Goal: Task Accomplishment & Management: Complete application form

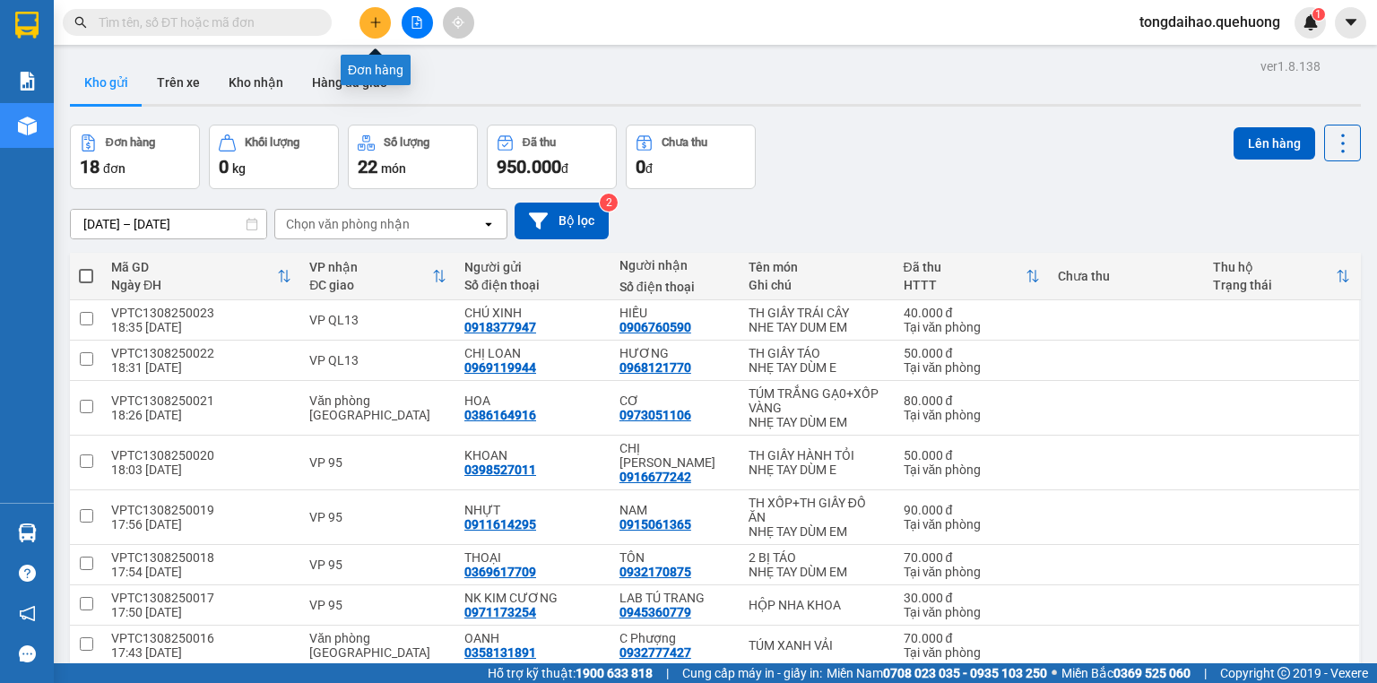
click at [369, 22] on icon "plus" at bounding box center [375, 22] width 13 height 13
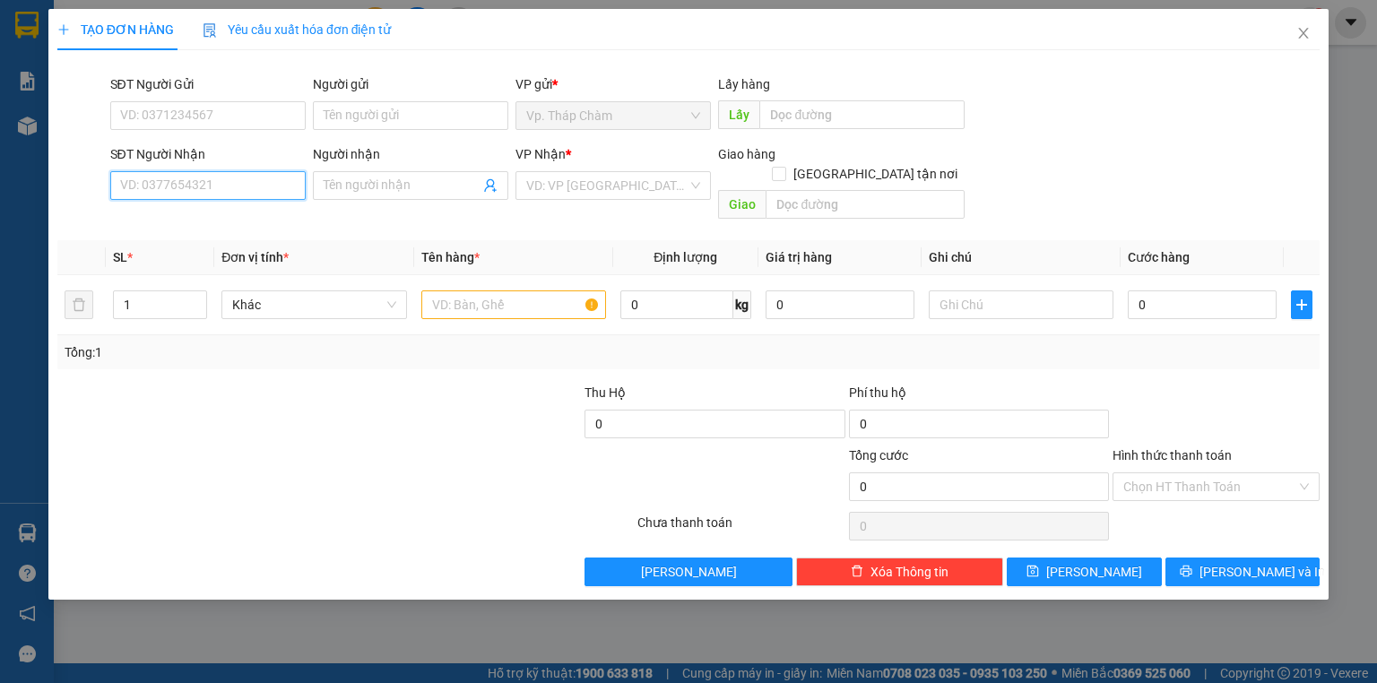
click at [267, 187] on input "SĐT Người Nhận" at bounding box center [207, 185] width 195 height 29
drag, startPoint x: 495, startPoint y: 238, endPoint x: 322, endPoint y: 319, distance: 190.9
click at [322, 335] on div "Tổng: 1" at bounding box center [688, 352] width 1262 height 34
click at [258, 166] on div "SĐT Người Nhận" at bounding box center [207, 157] width 195 height 27
click at [270, 110] on input "SĐT Người Gửi" at bounding box center [207, 115] width 195 height 29
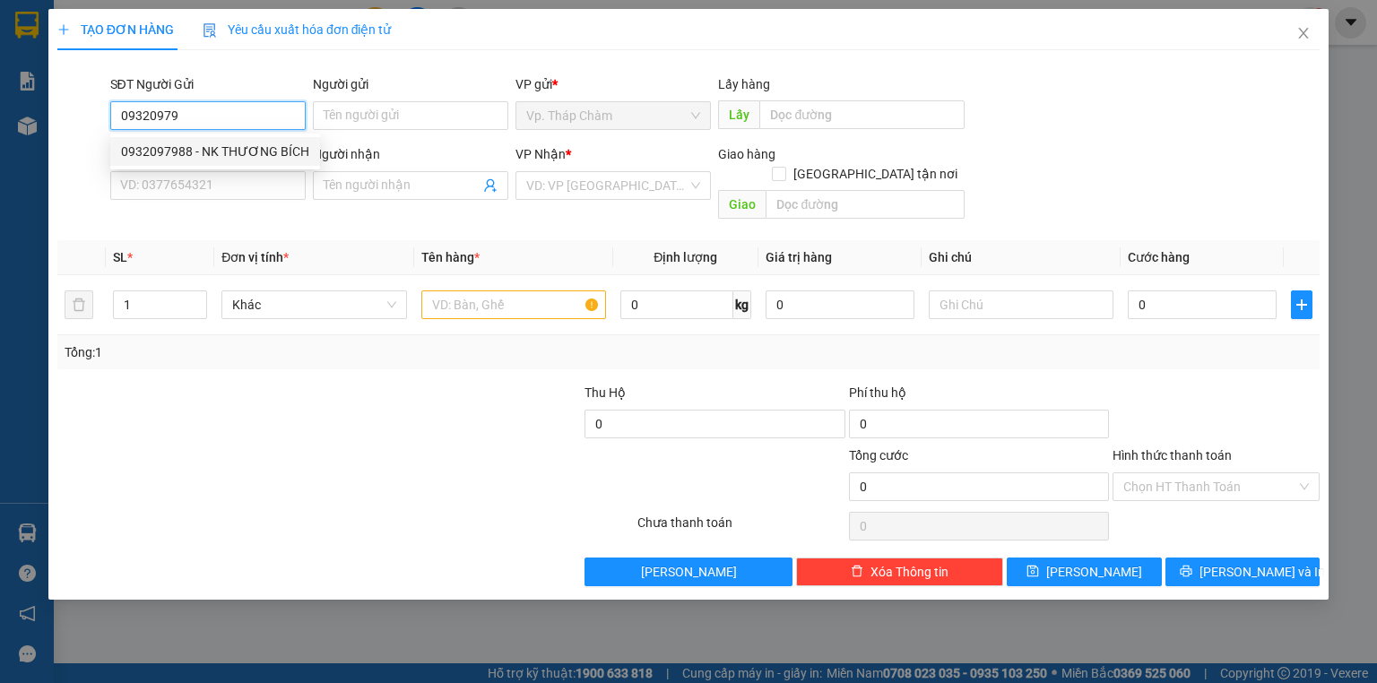
click at [267, 143] on div "0932097988 - NK THƯƠNG BÍCH" at bounding box center [215, 152] width 188 height 20
type input "0932097988"
type input "NK THƯƠNG BÍCH"
type input "0938821796"
type input "THIÊN ÂN"
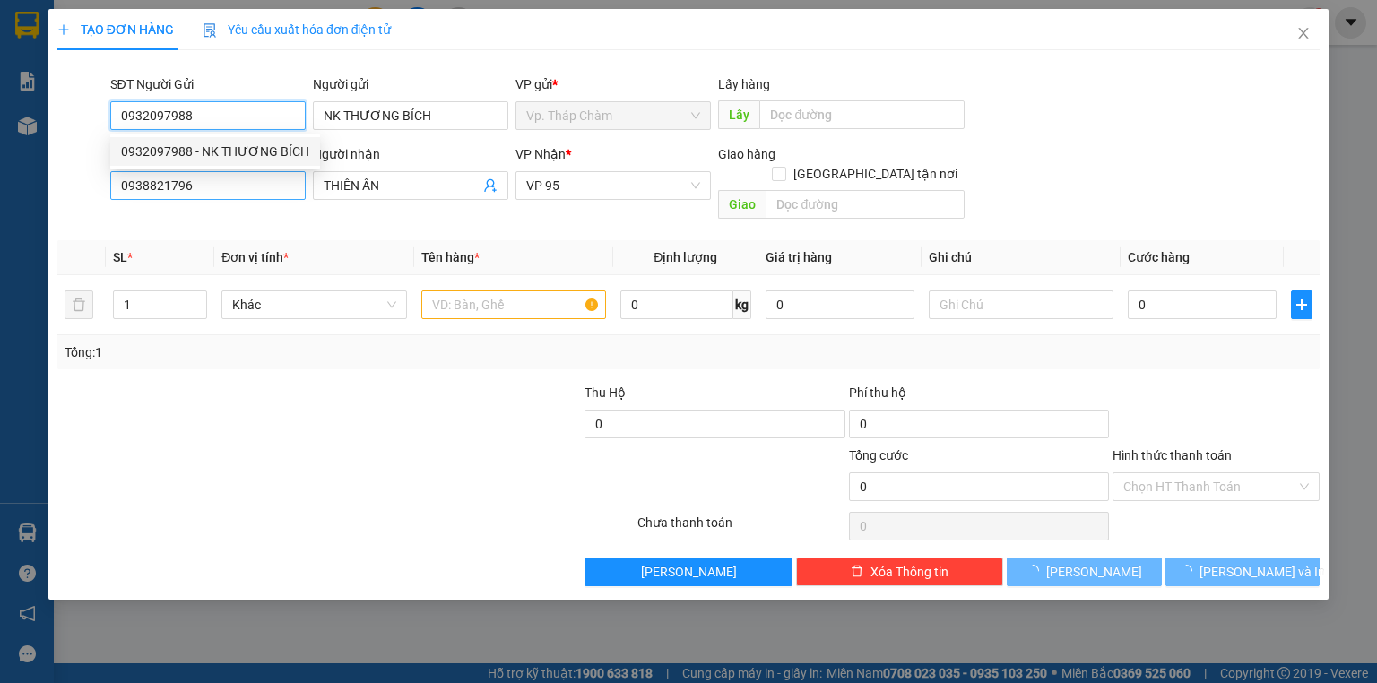
type input "30.000"
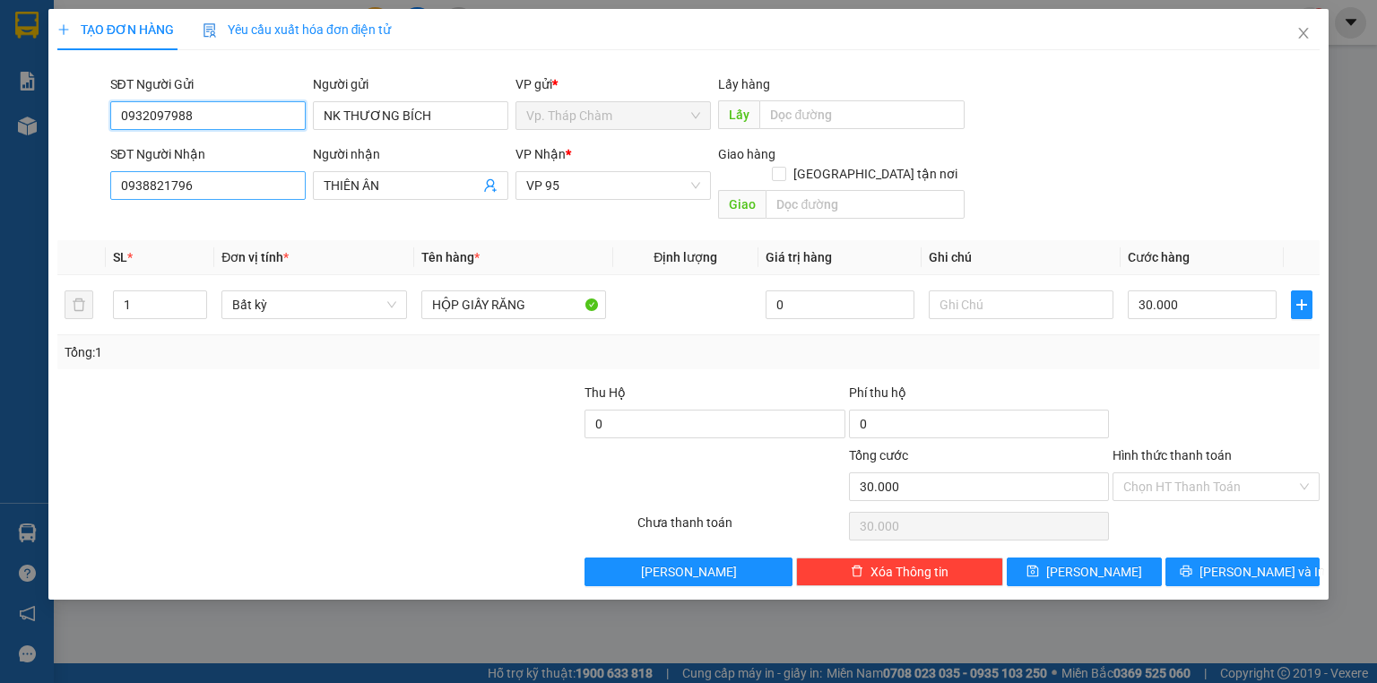
type input "0932097988"
click at [232, 183] on input "0938821796" at bounding box center [207, 185] width 195 height 29
drag, startPoint x: 229, startPoint y: 113, endPoint x: 94, endPoint y: 91, distance: 137.2
click at [82, 92] on div "SĐT Người Gửi 0932097988 Người gửi NK THƯƠNG BÍCH VP gửi * Vp. Tháp Chàm Lấy hà…" at bounding box center [689, 105] width 1266 height 63
click at [216, 187] on input "0938821796" at bounding box center [207, 185] width 195 height 29
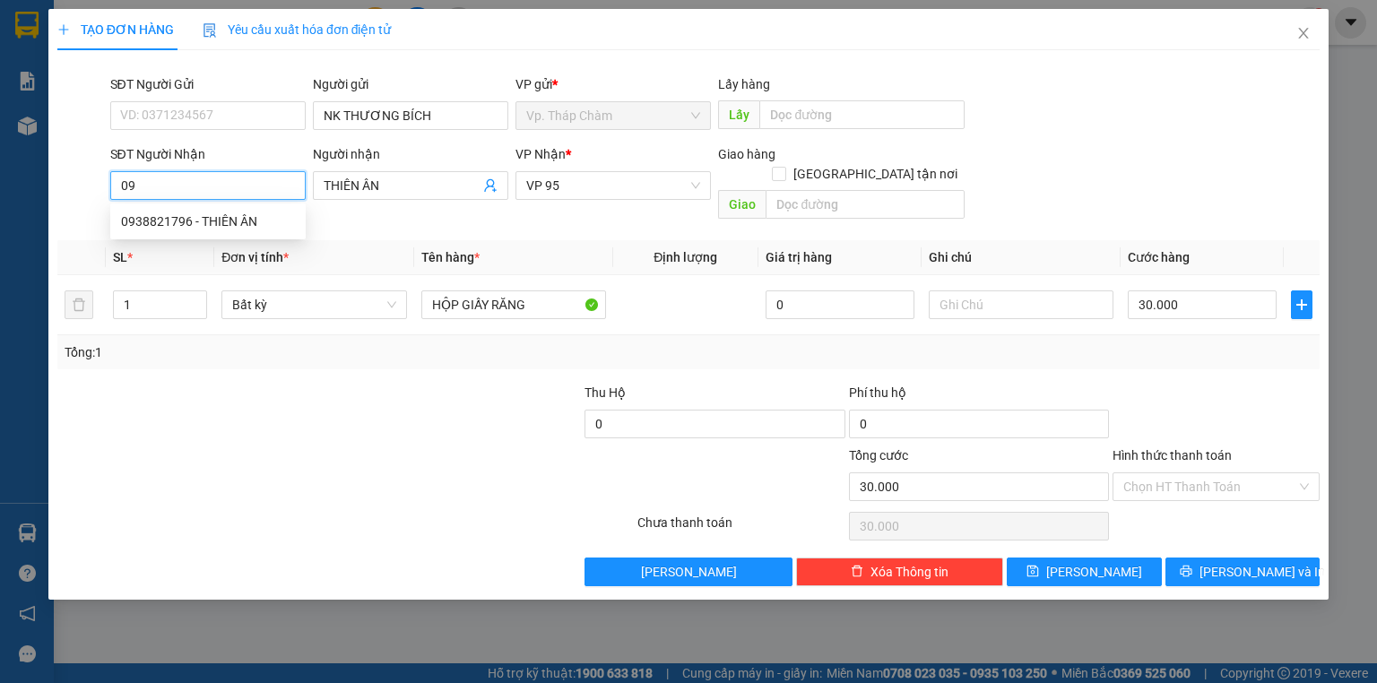
type input "0"
click at [204, 248] on div "0969392075 - LAB 2T" at bounding box center [208, 250] width 174 height 20
type input "0969392075"
type input "LAB 2T"
type input "0969392075"
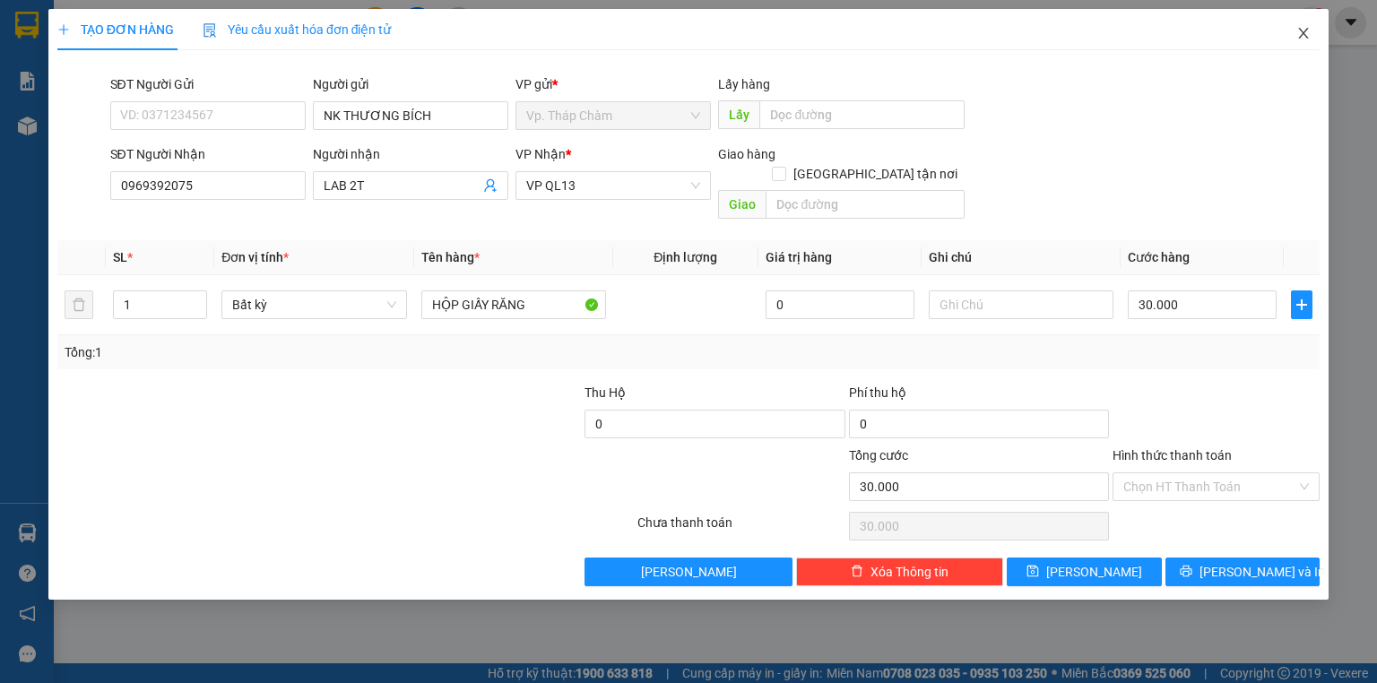
click at [1303, 22] on span "Close" at bounding box center [1303, 34] width 50 height 50
